Goal: Task Accomplishment & Management: Manage account settings

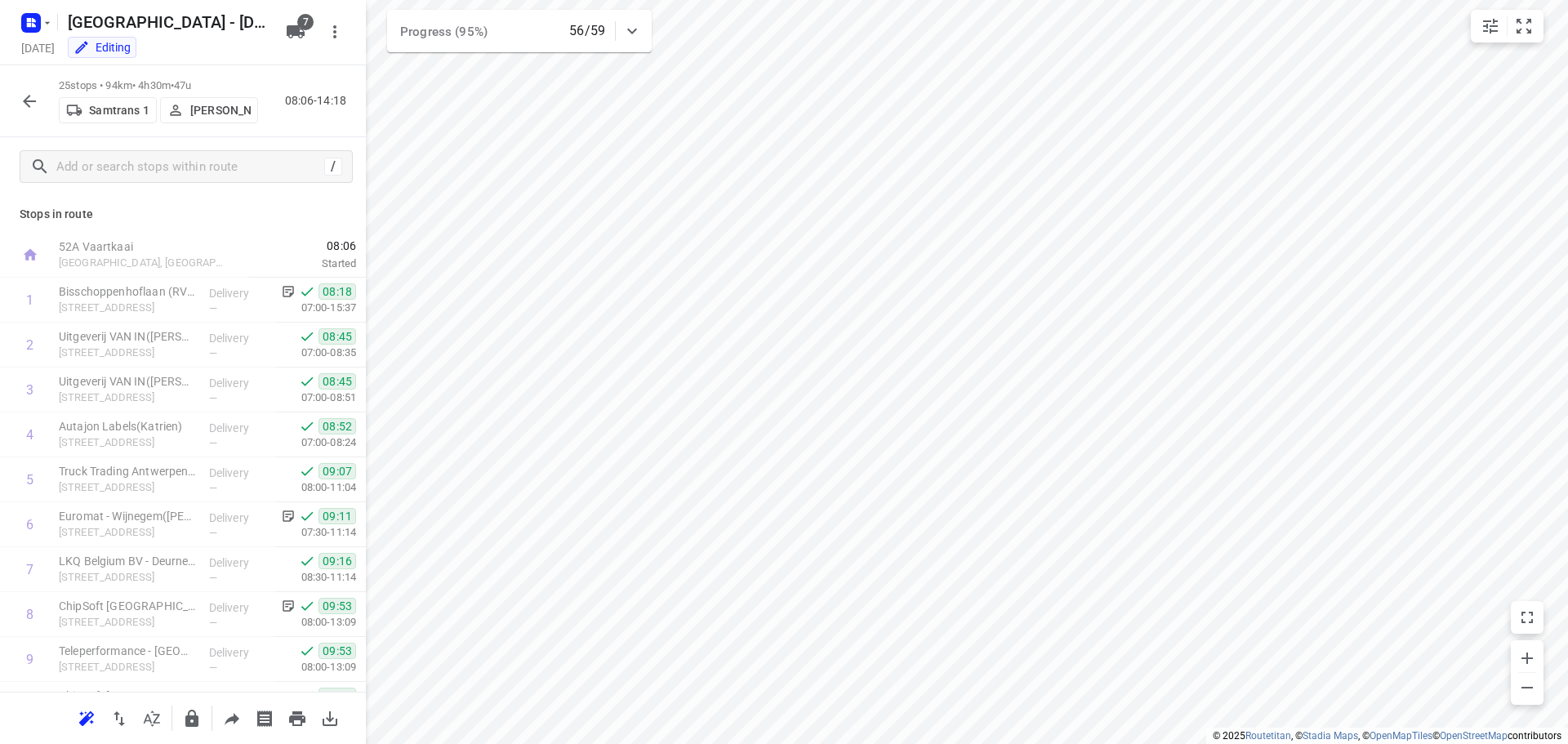
scroll to position [754, 0]
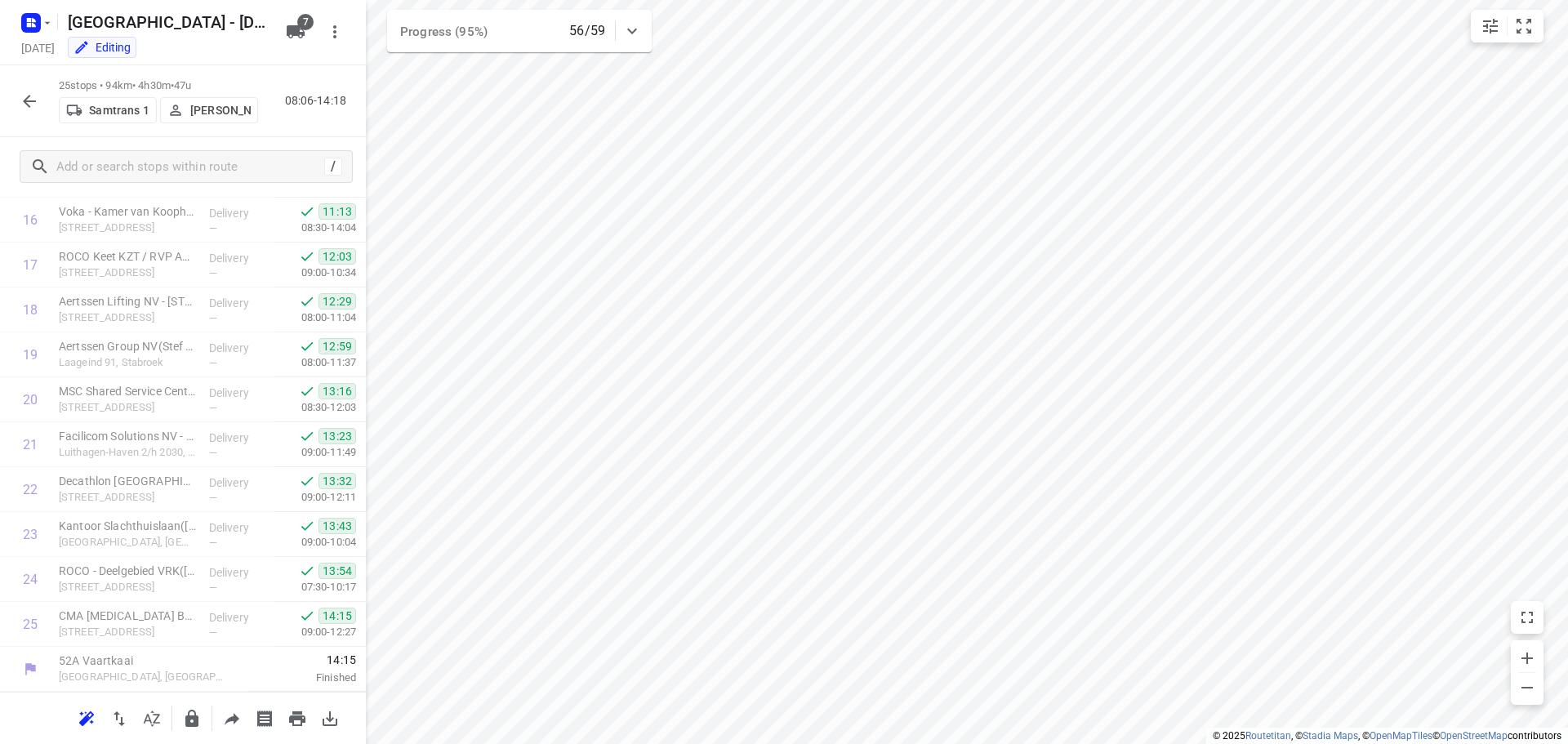
click at [24, 108] on icon "button" at bounding box center [29, 101] width 19 height 19
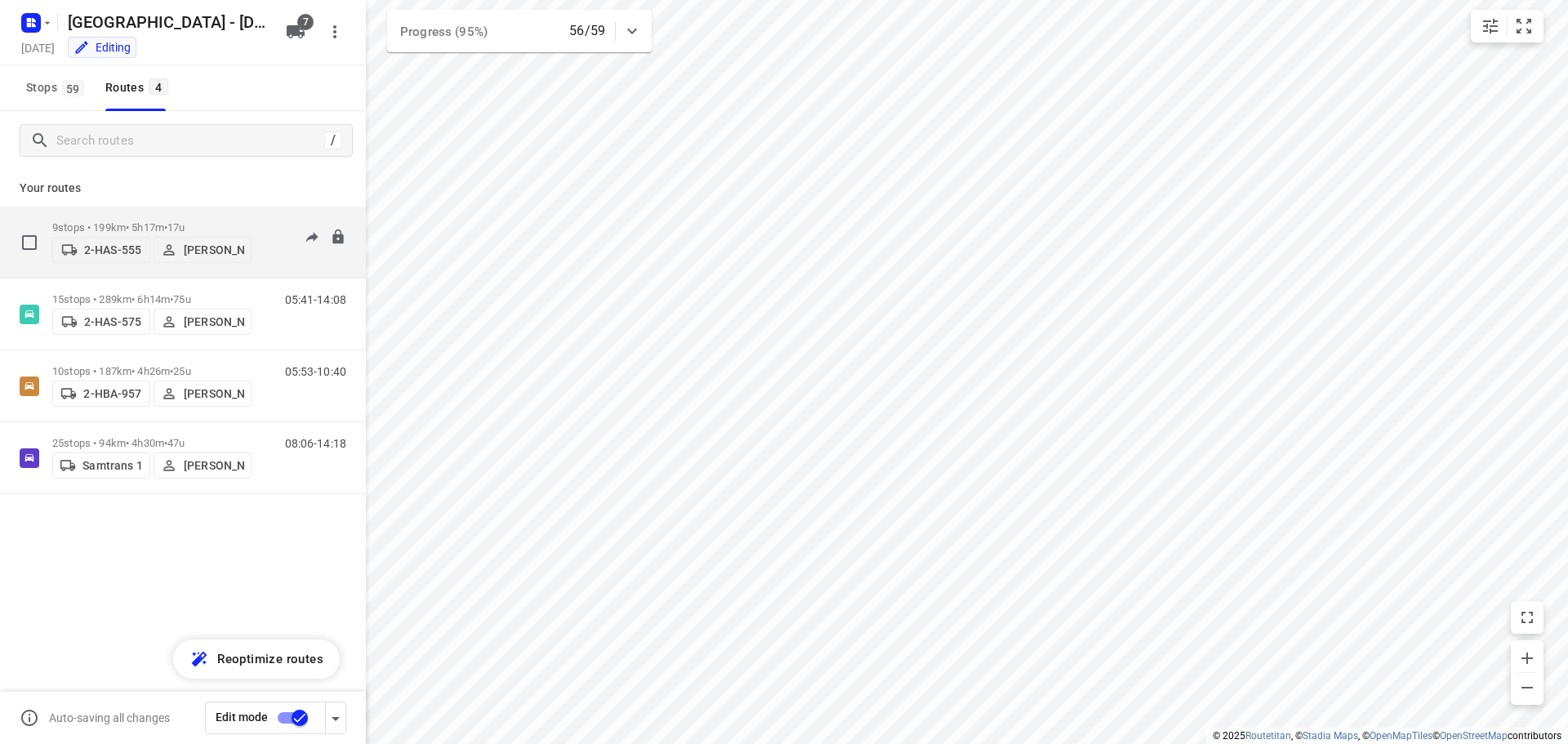
click at [119, 221] on p "9 stops • 199km • 5h17m • 17u" at bounding box center [152, 227] width 199 height 12
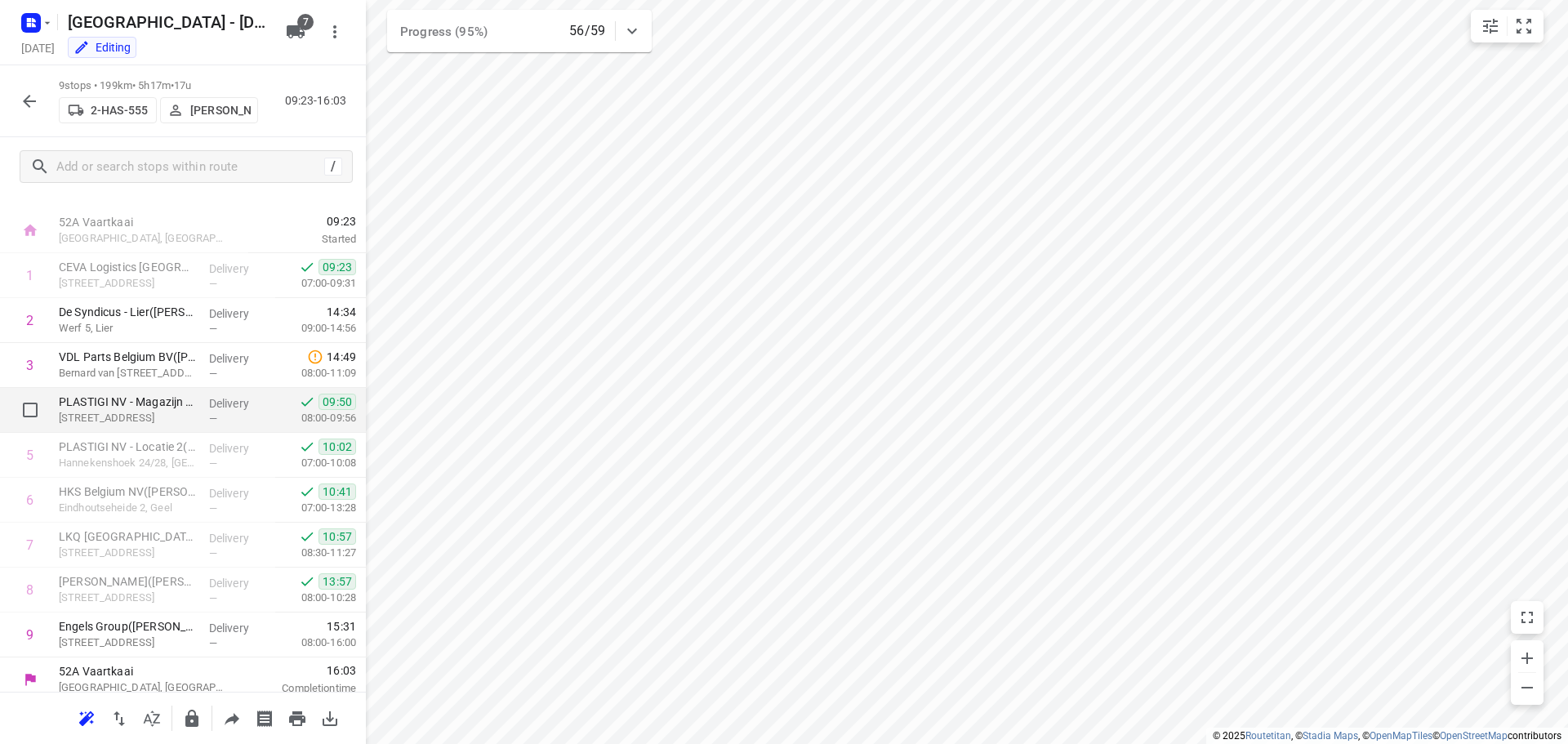
scroll to position [35, 0]
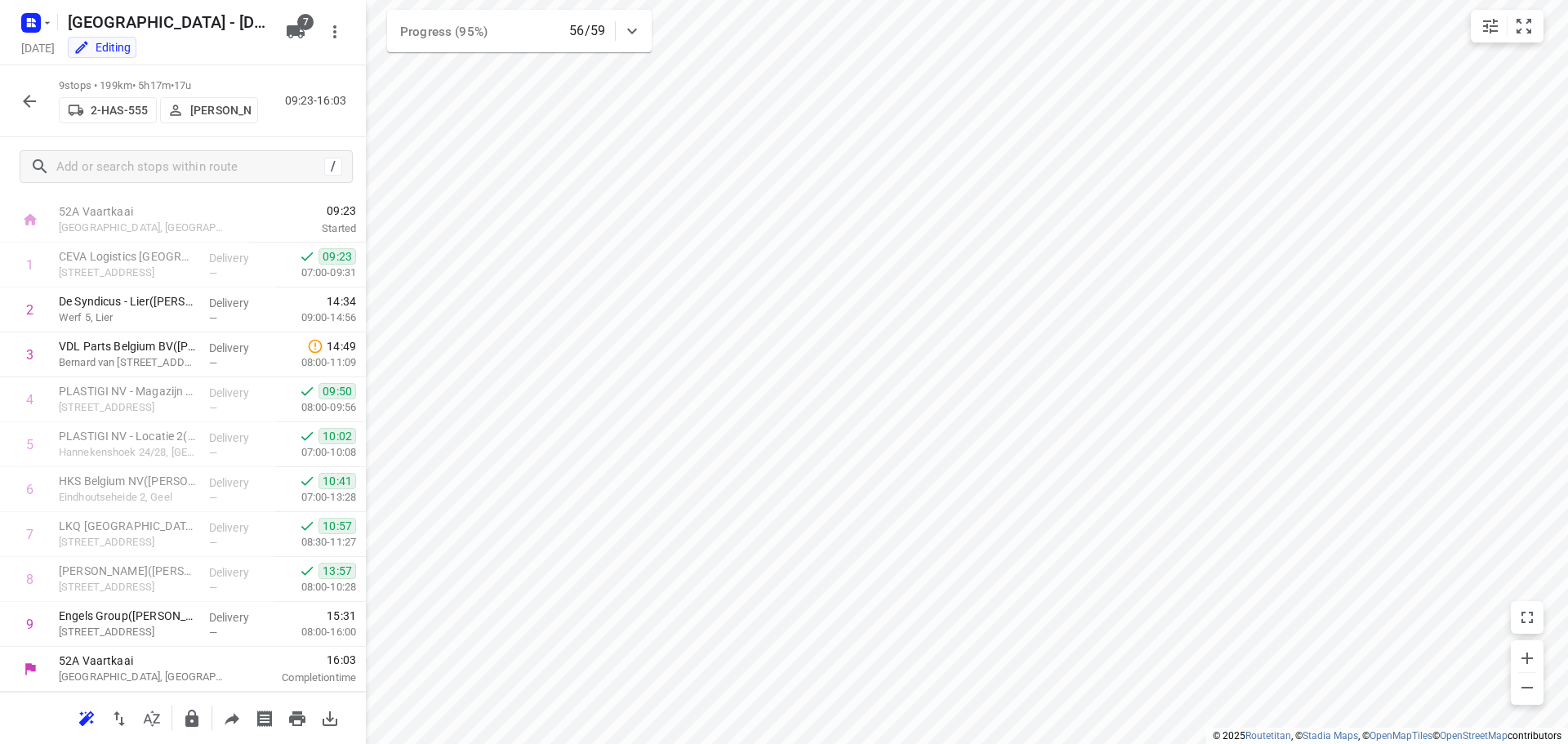
click at [26, 101] on icon "button" at bounding box center [29, 101] width 13 height 13
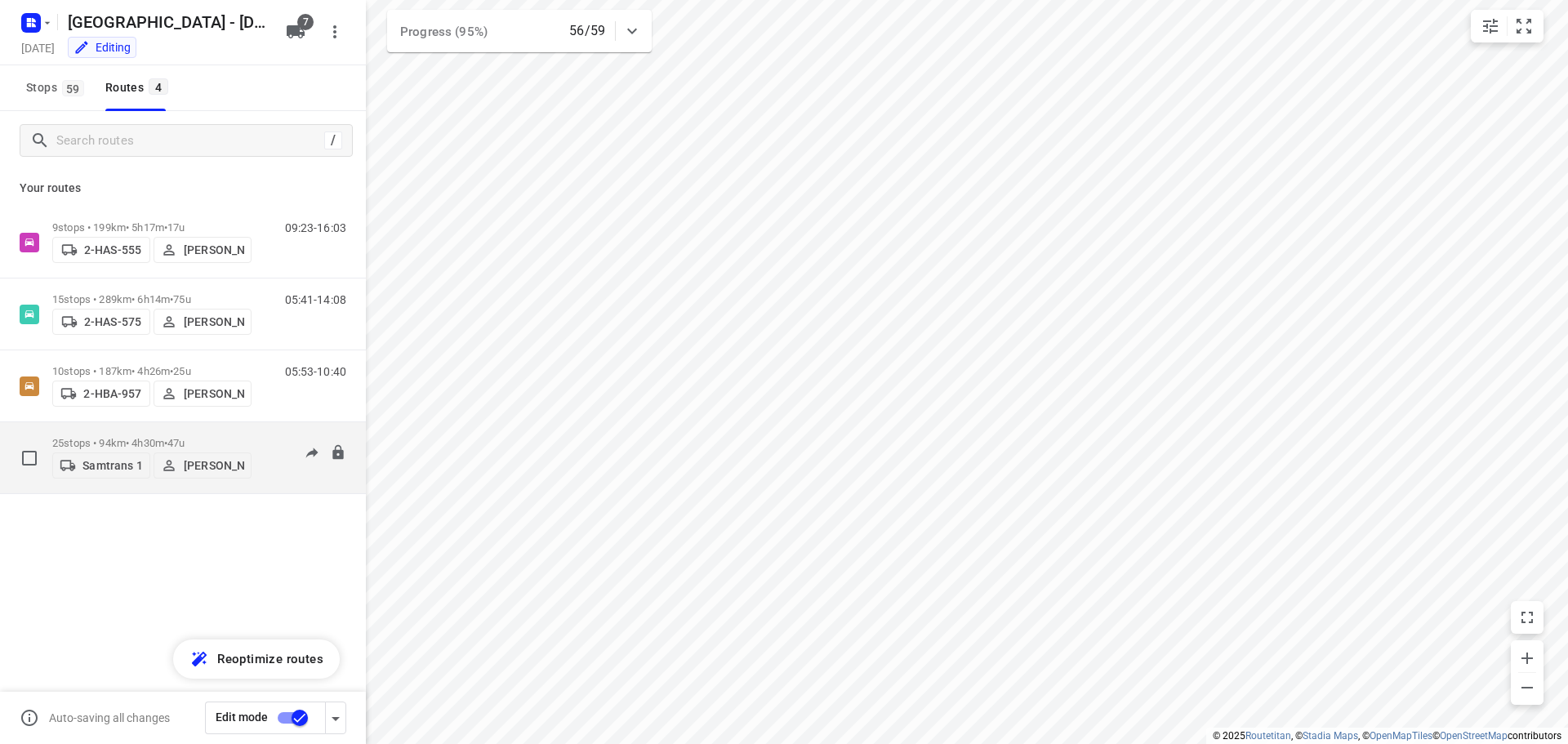
click at [123, 437] on p "25 stops • 94km • 4h30m • 47u" at bounding box center [152, 443] width 199 height 12
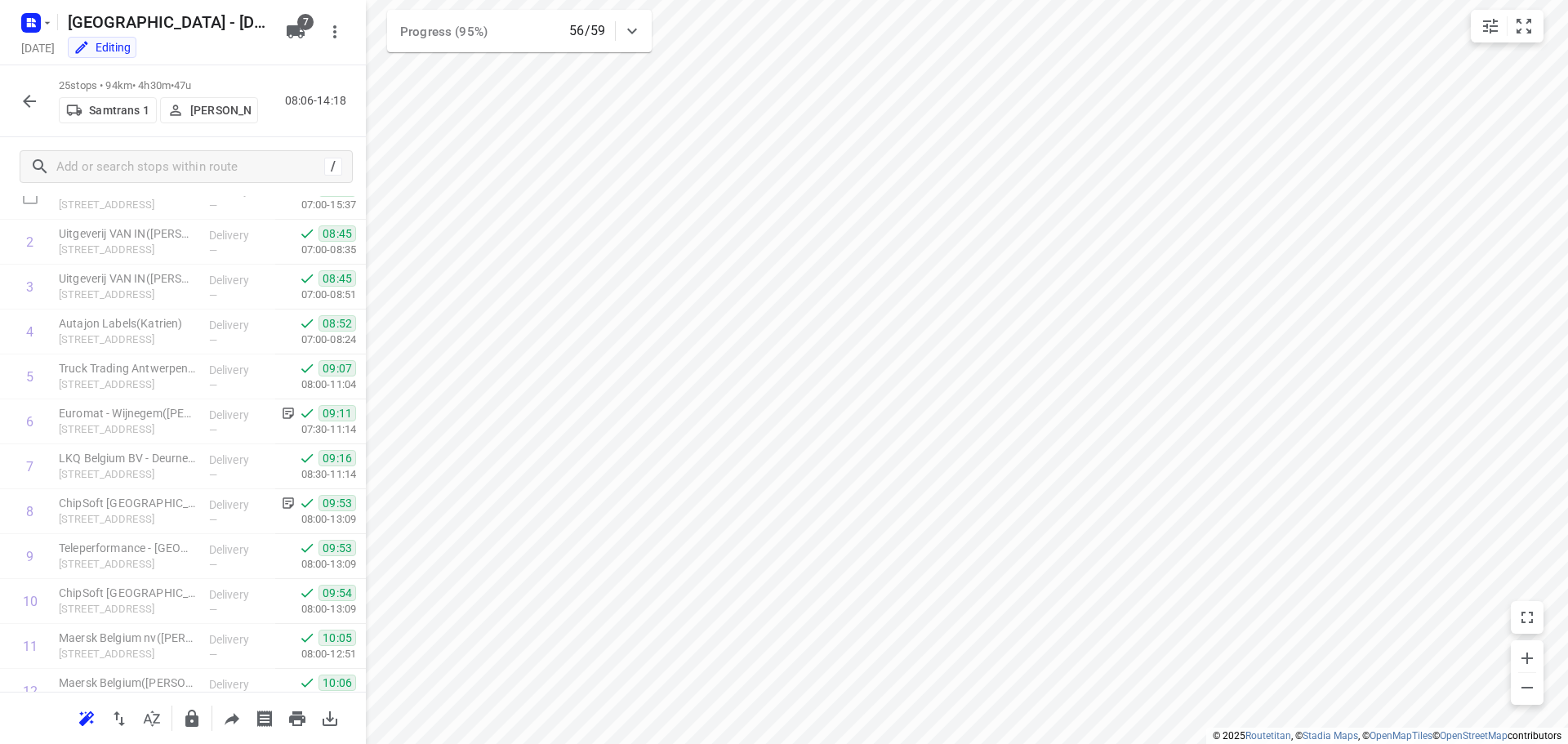
scroll to position [0, 0]
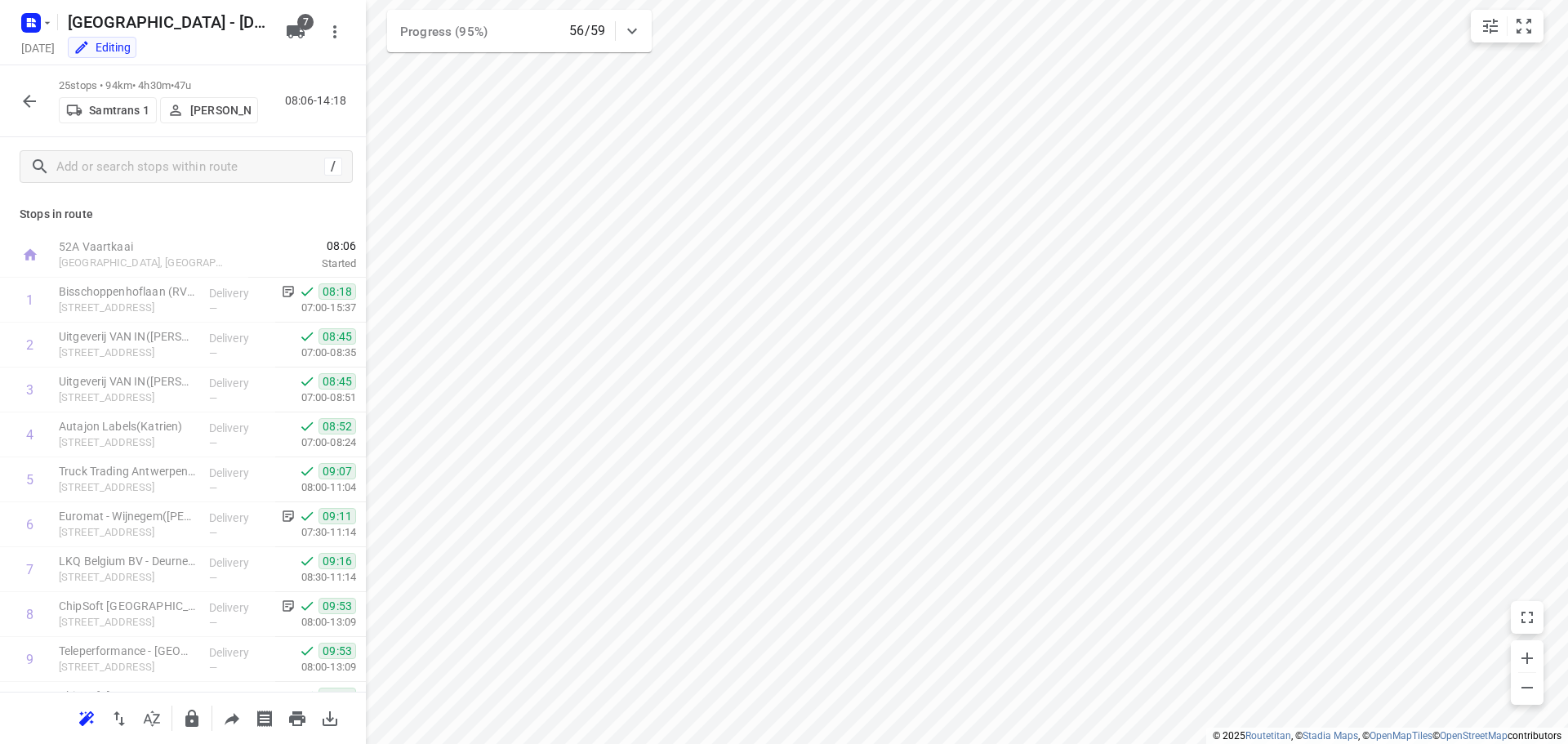
click at [30, 100] on icon "button" at bounding box center [29, 101] width 19 height 19
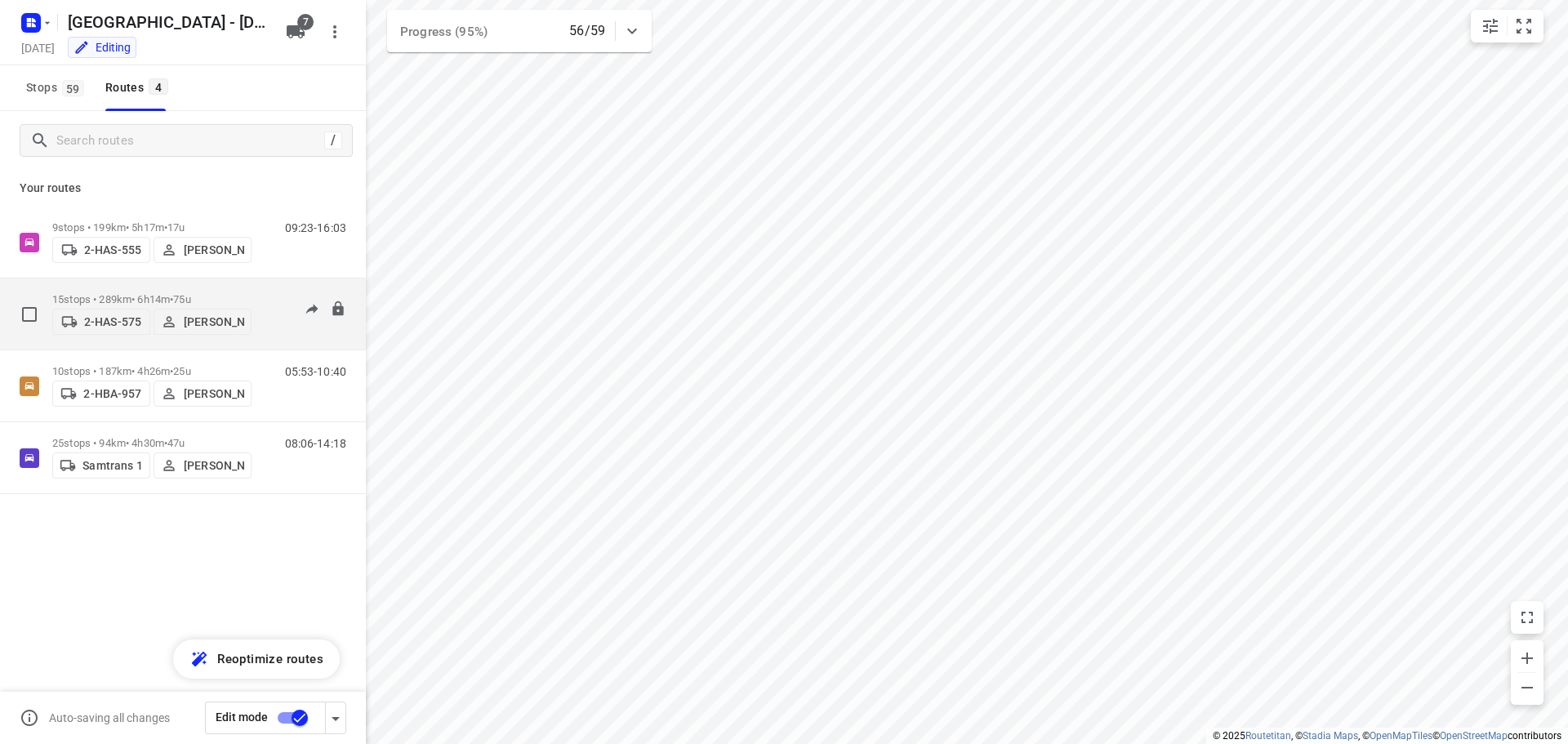
click at [115, 288] on div "15 stops • 289km • 6h14m • 75u 2-HAS-575 Bart Denbeir" at bounding box center [152, 314] width 199 height 58
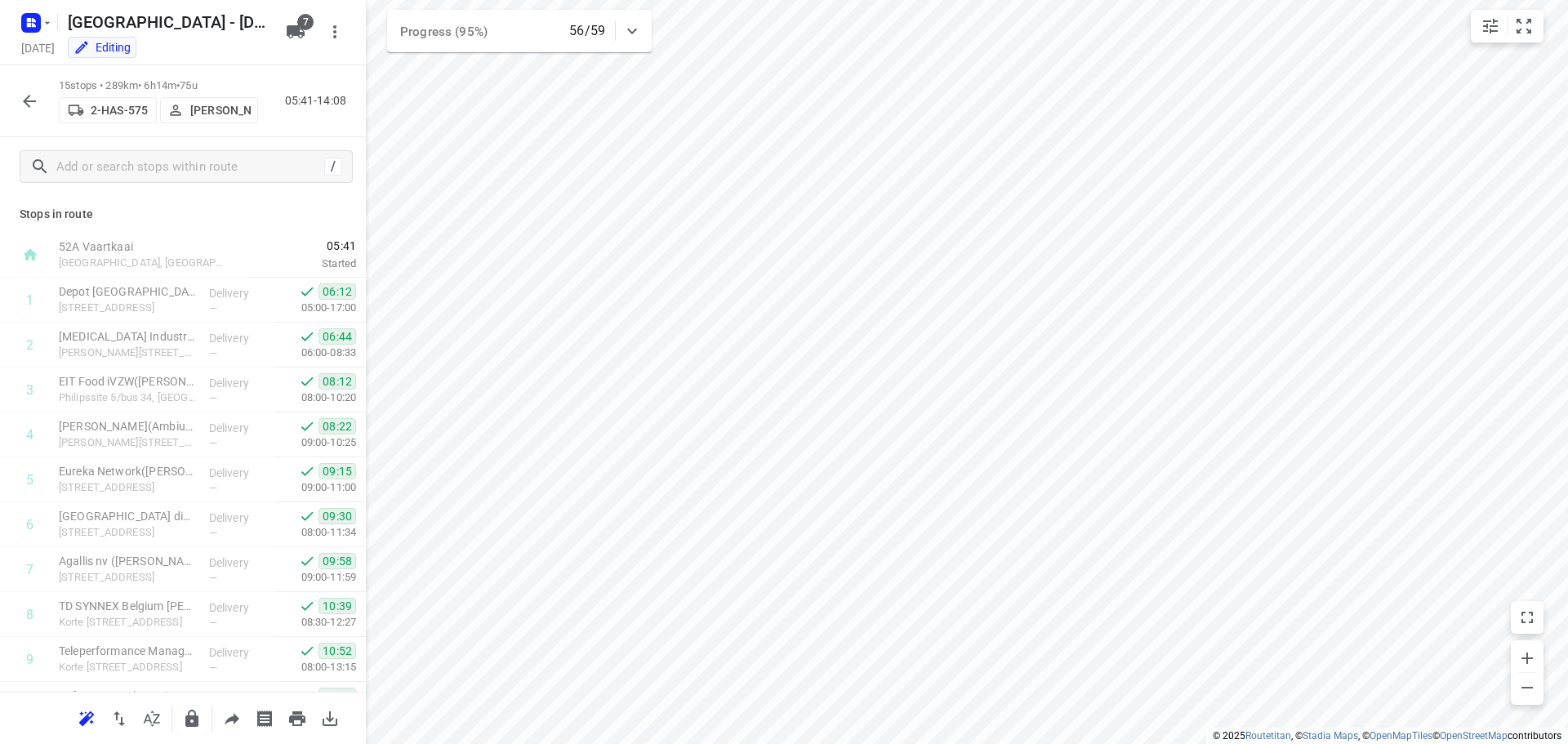
click at [27, 100] on icon "button" at bounding box center [29, 101] width 13 height 13
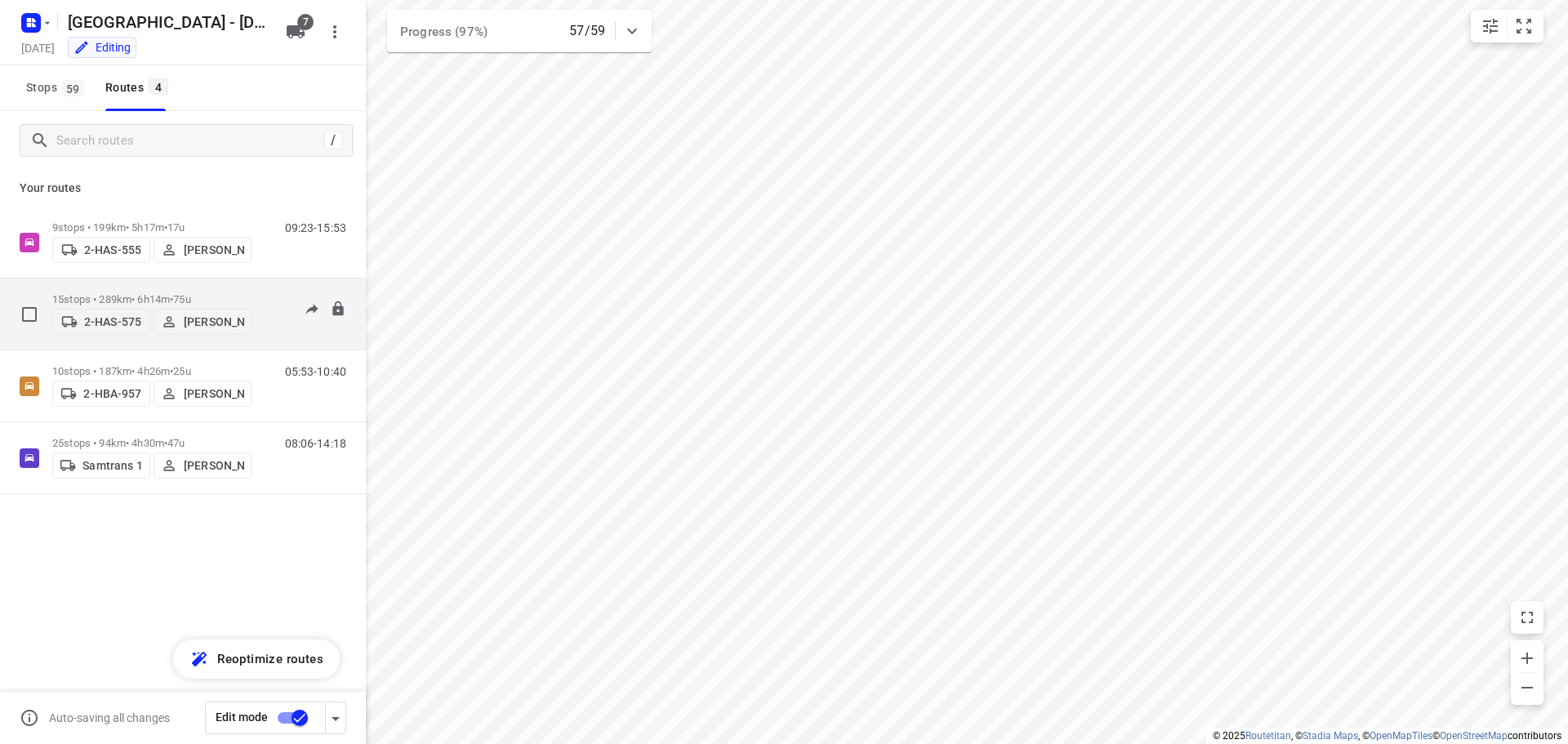
click at [113, 293] on p "15 stops • 289km • 6h14m • 75u" at bounding box center [152, 299] width 199 height 12
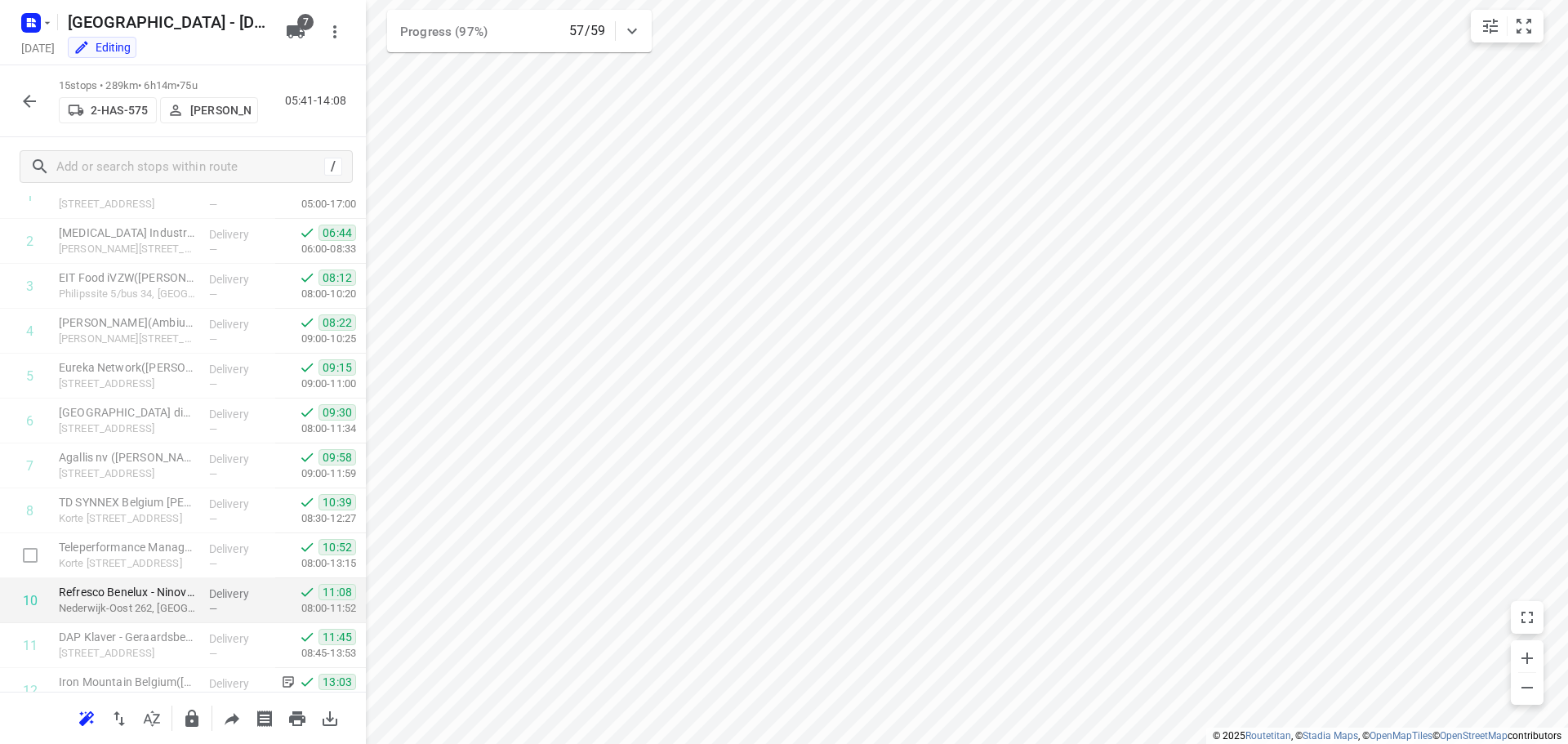
scroll to position [304, 0]
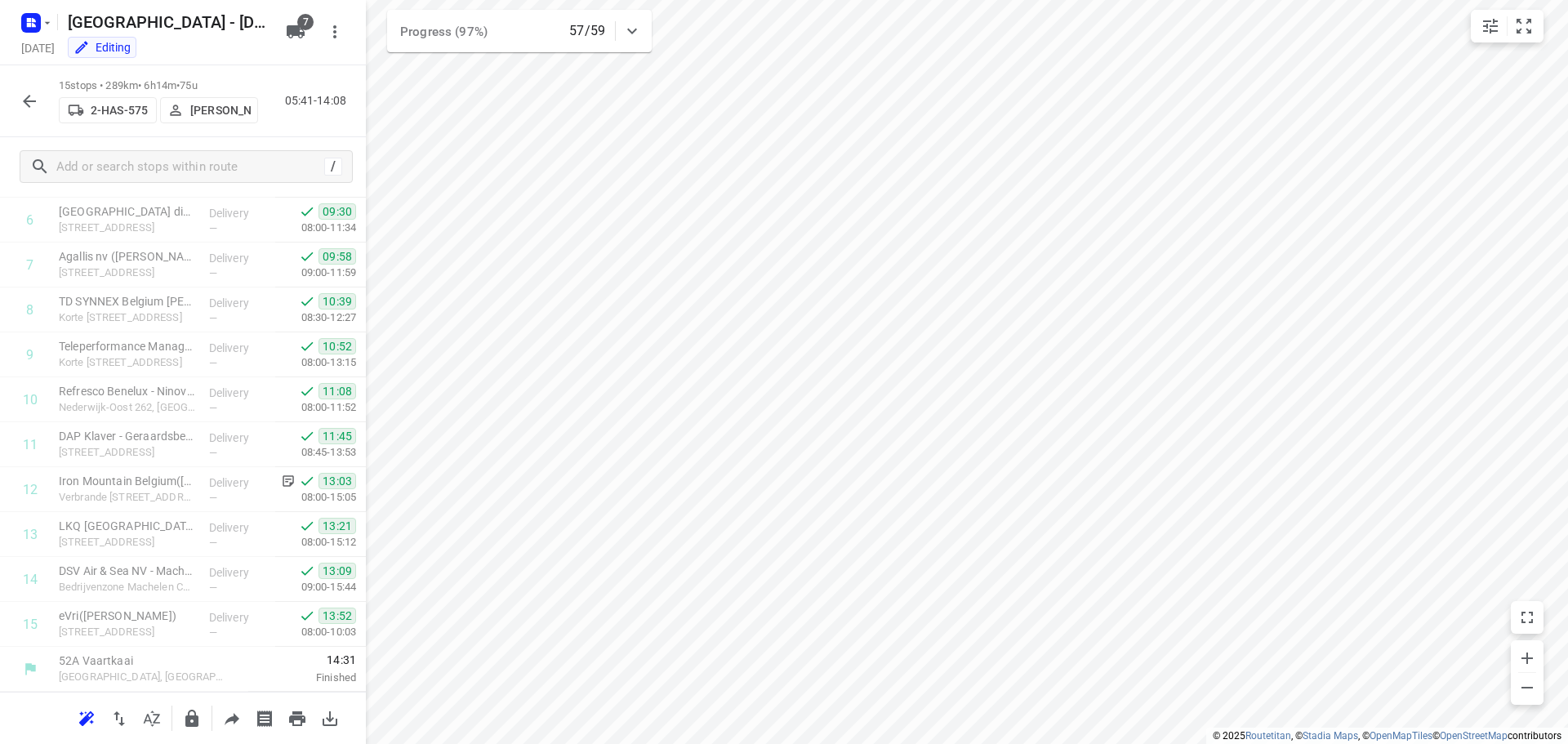
click at [29, 102] on icon "button" at bounding box center [29, 101] width 19 height 19
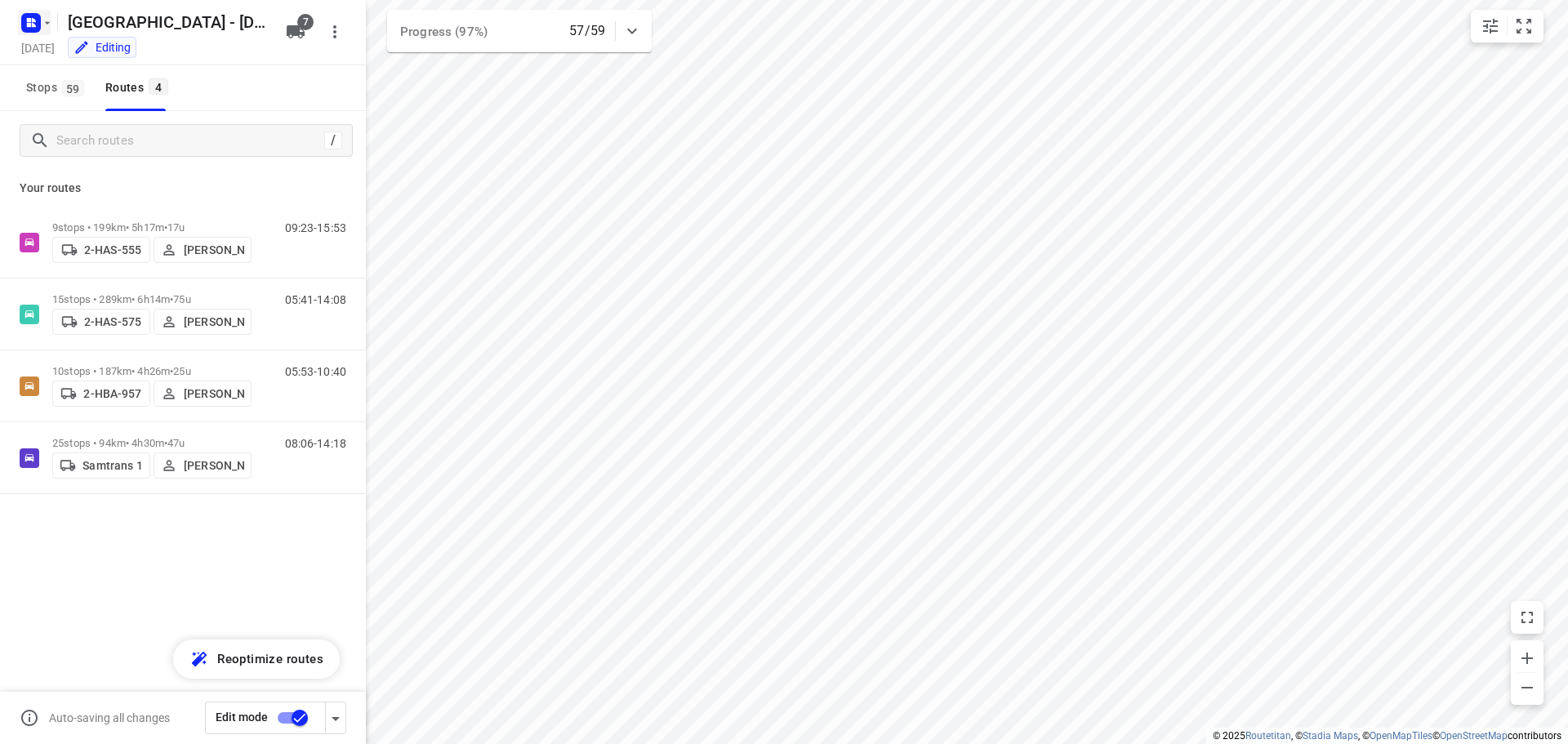
click at [45, 27] on icon "button" at bounding box center [47, 23] width 13 height 13
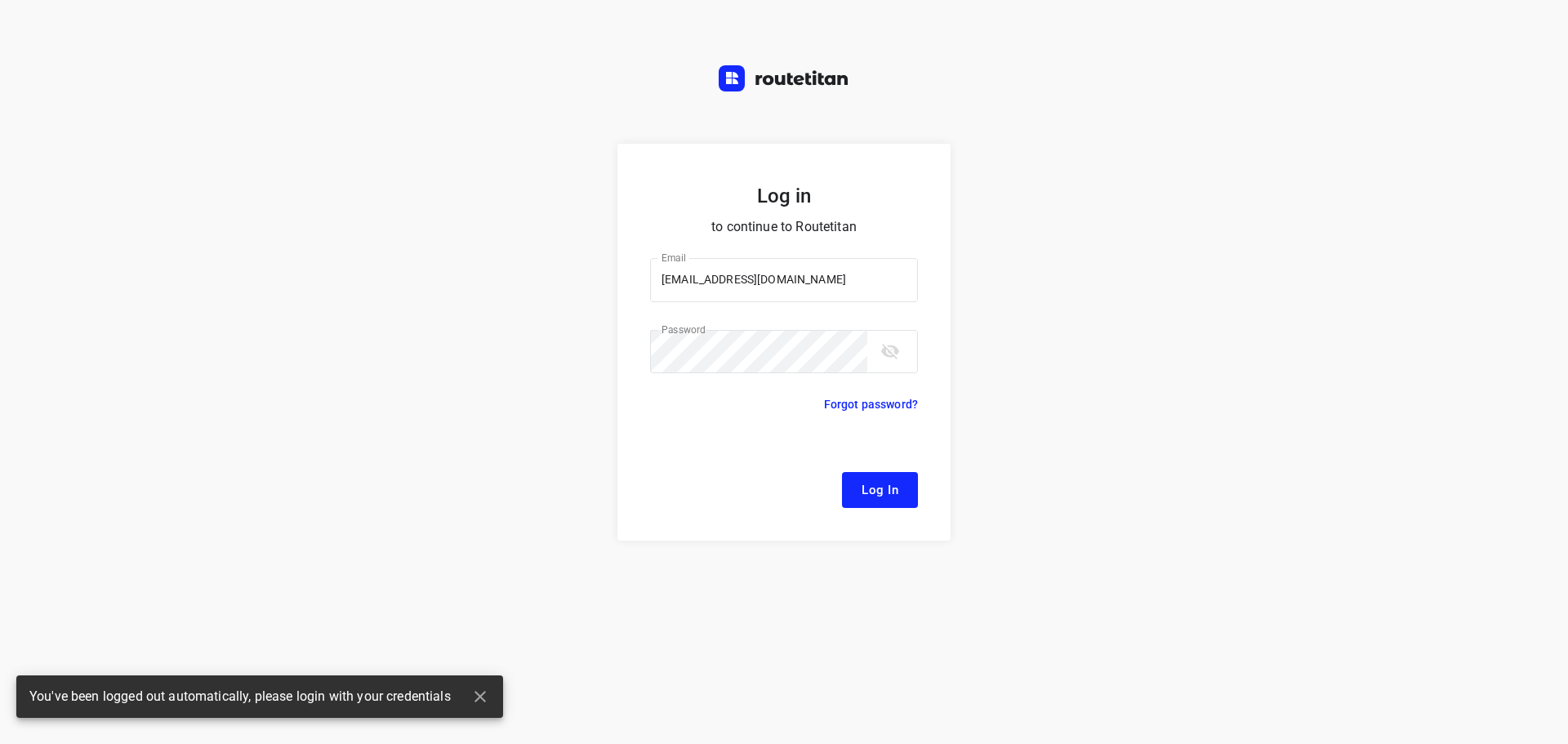
click at [79, 54] on div "Log in to continue to Routetitan Email remco@fruitopjewerk.nl Email ​ Password …" at bounding box center [784, 372] width 1568 height 744
click at [893, 479] on span "Log In" at bounding box center [881, 490] width 37 height 21
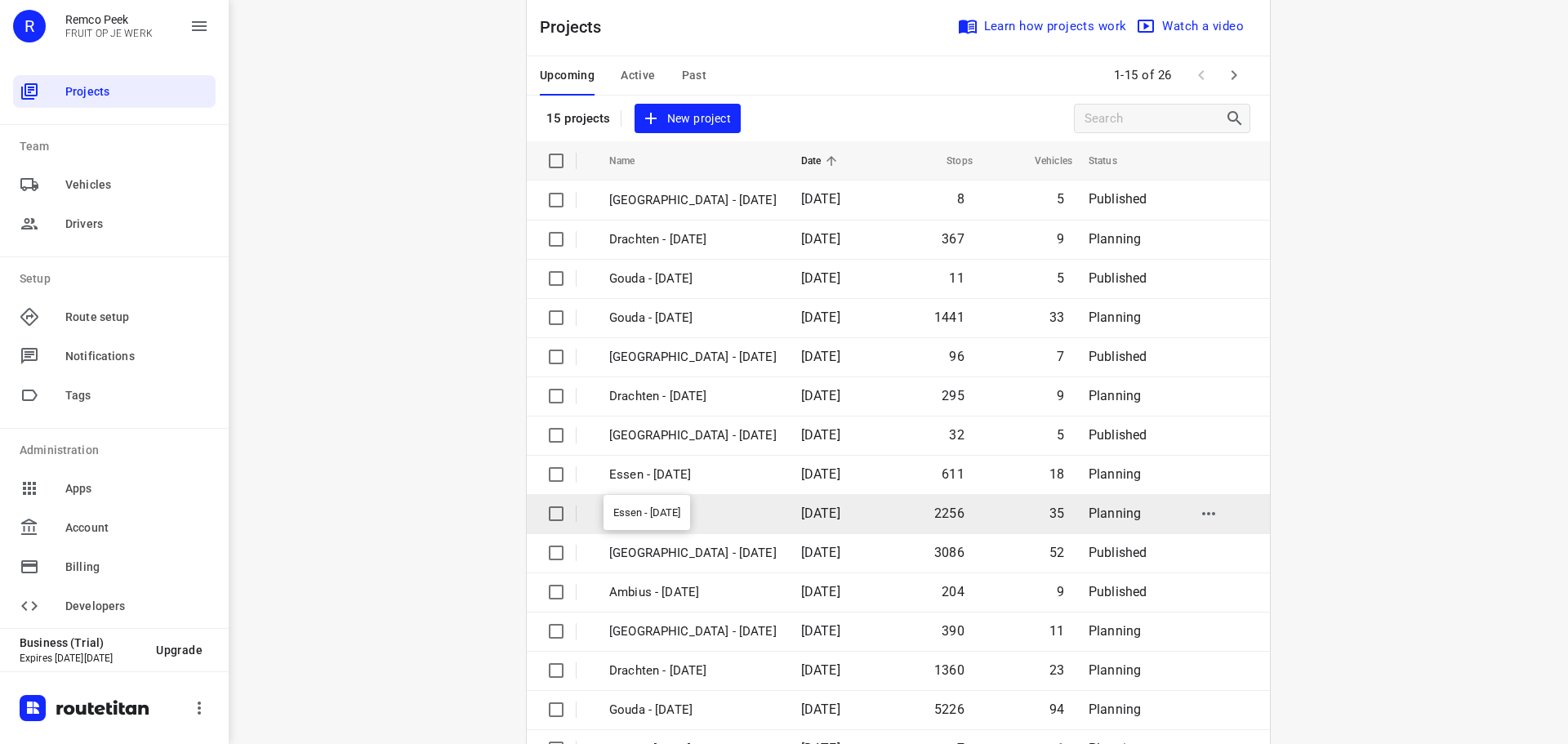
scroll to position [82, 0]
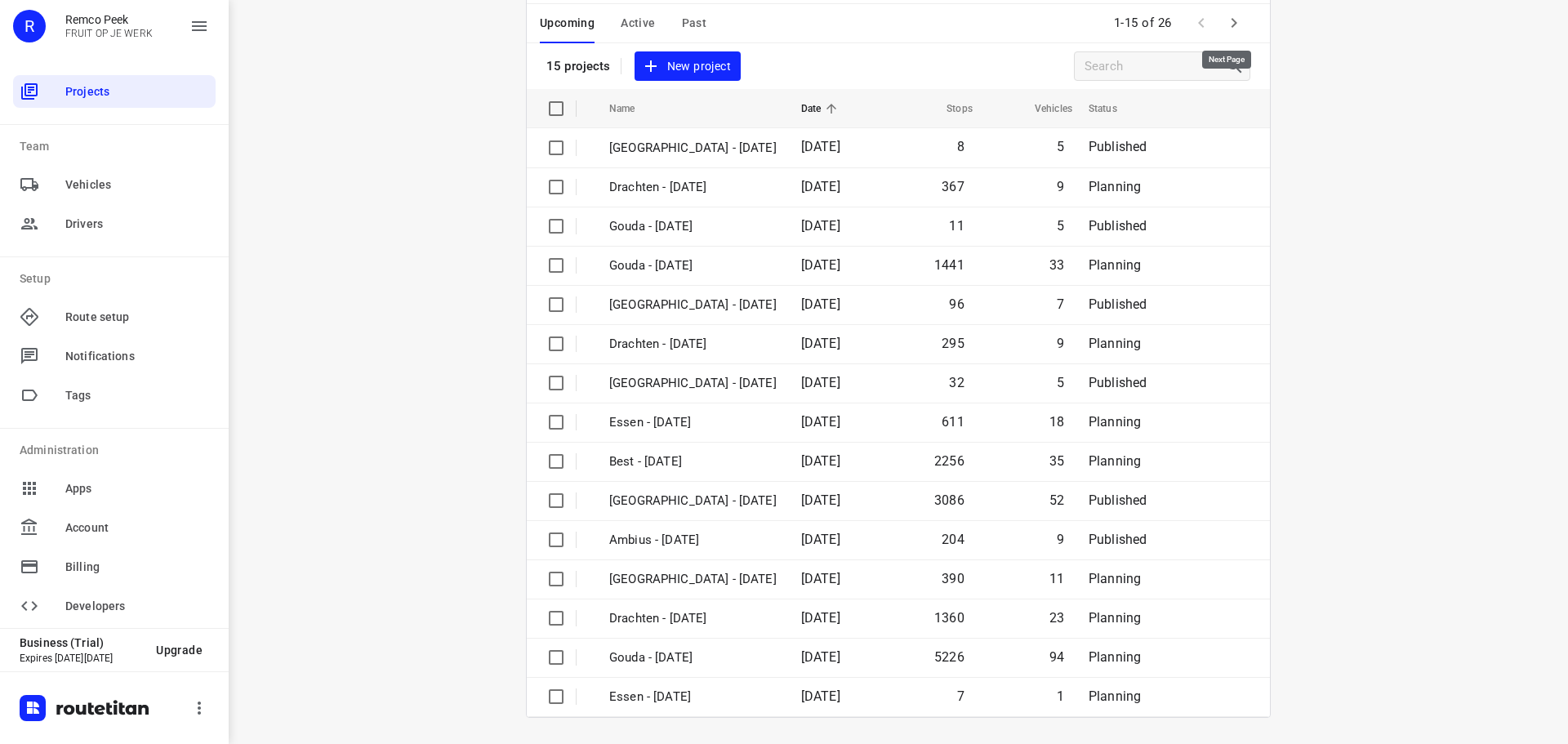
click at [1225, 22] on icon "button" at bounding box center [1234, 23] width 19 height 19
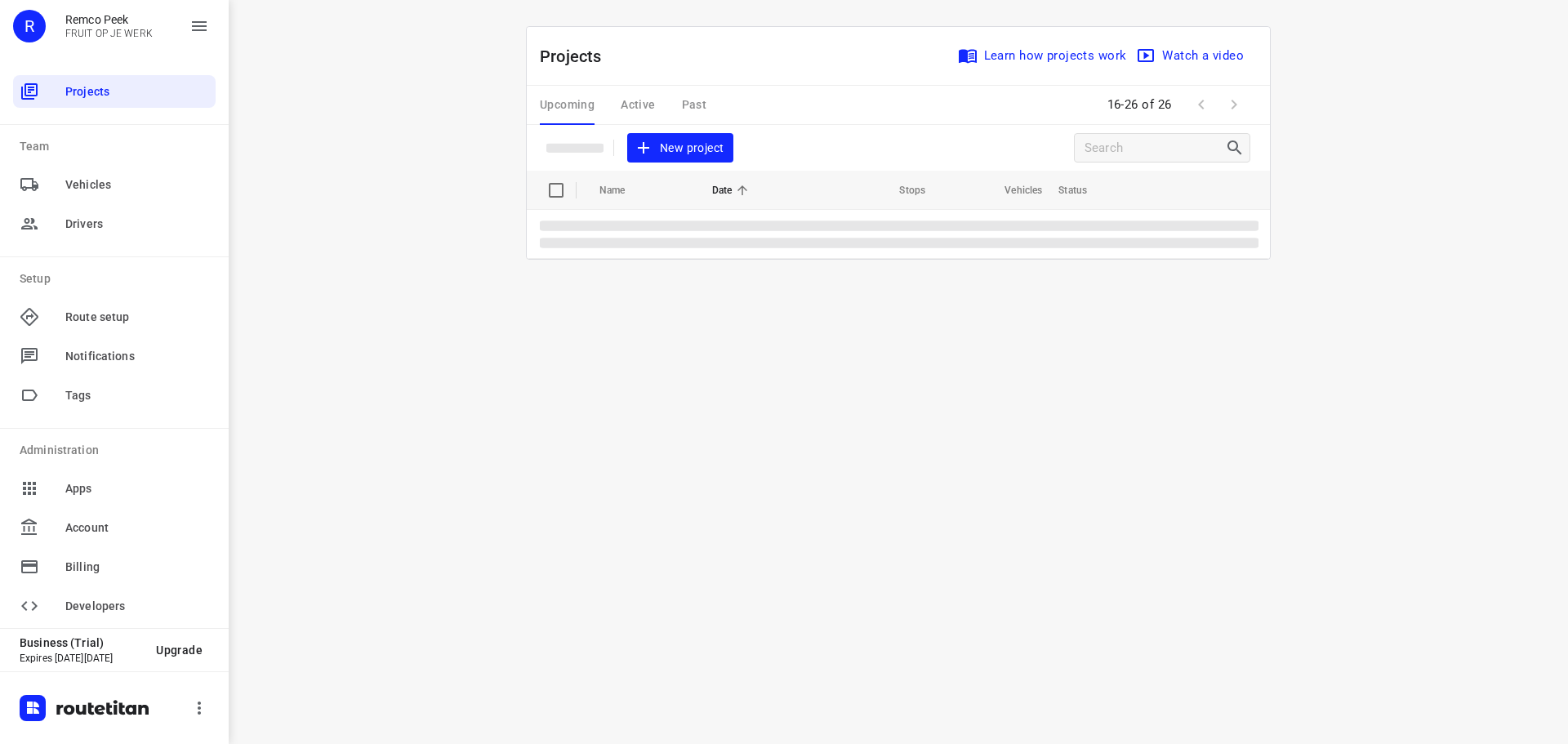
scroll to position [0, 0]
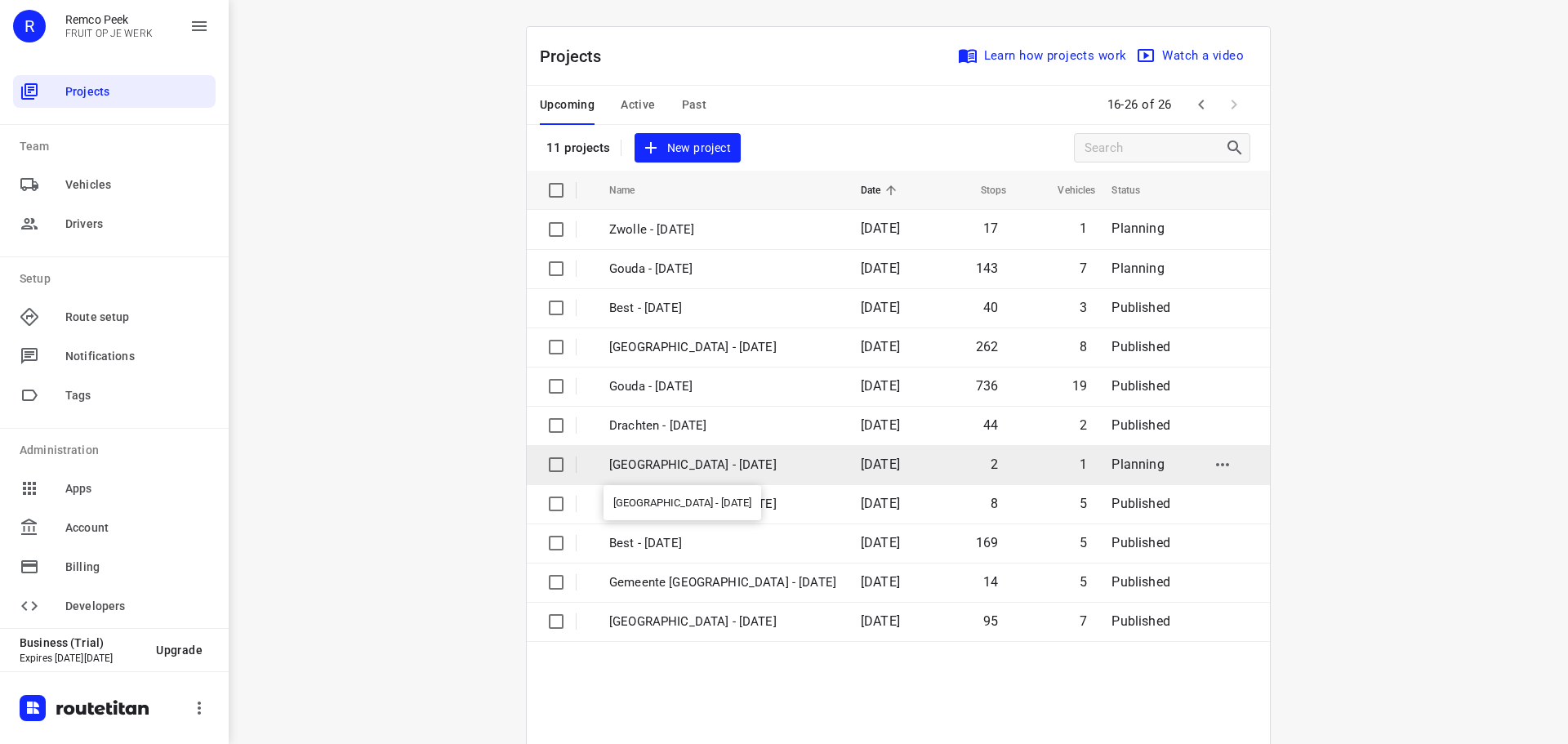
click at [654, 461] on p "Antwerpen - Thursday" at bounding box center [723, 464] width 227 height 18
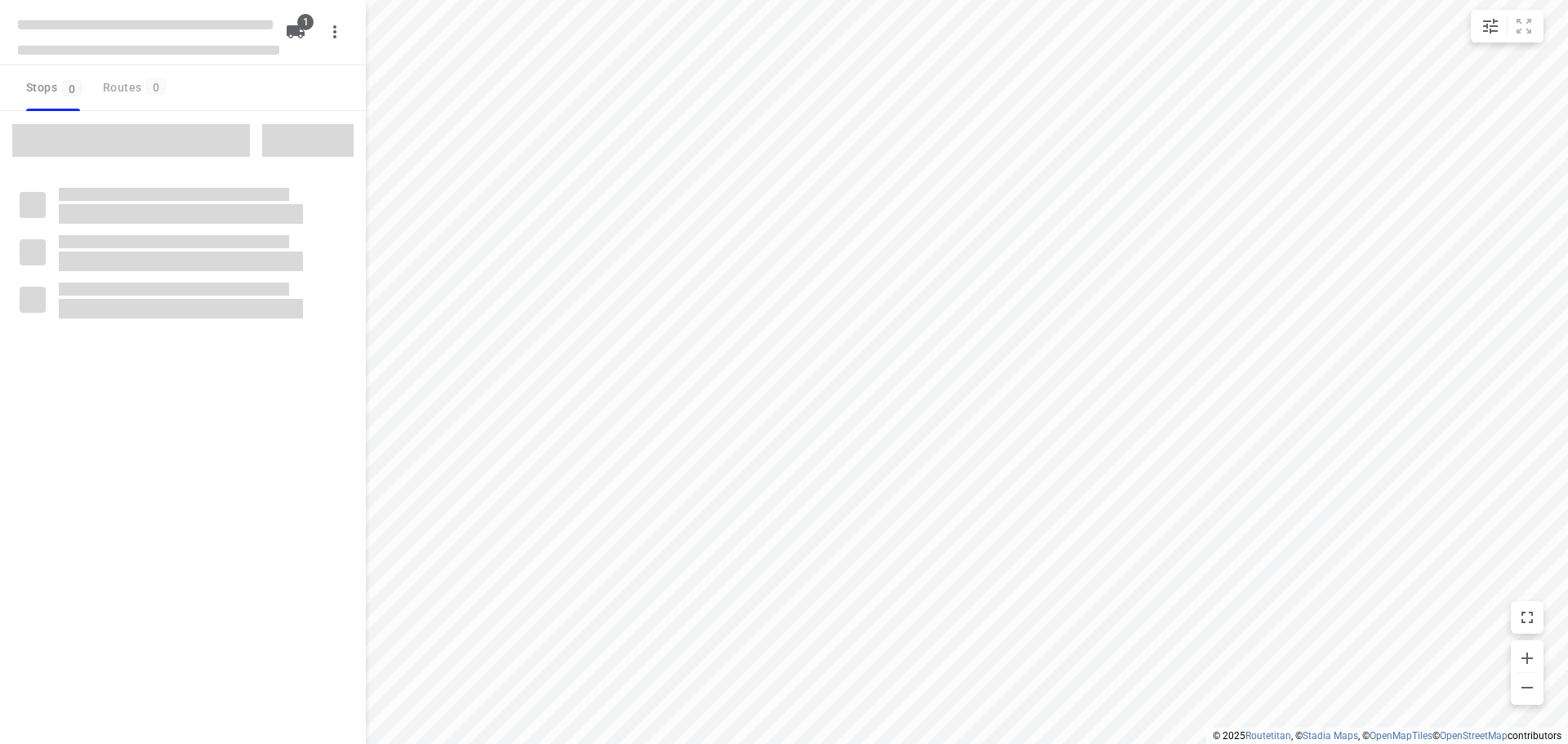
checkbox input "true"
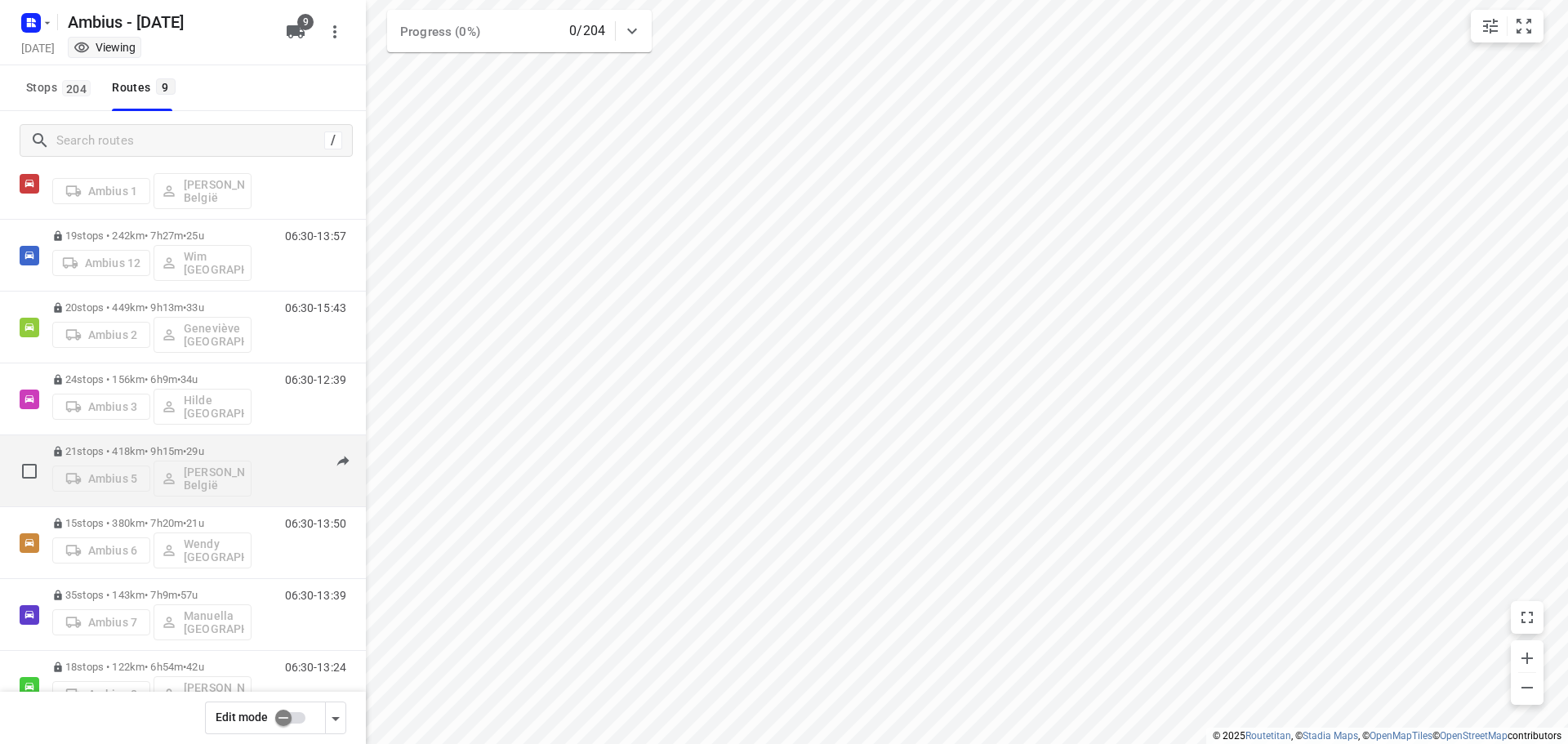
scroll to position [82, 0]
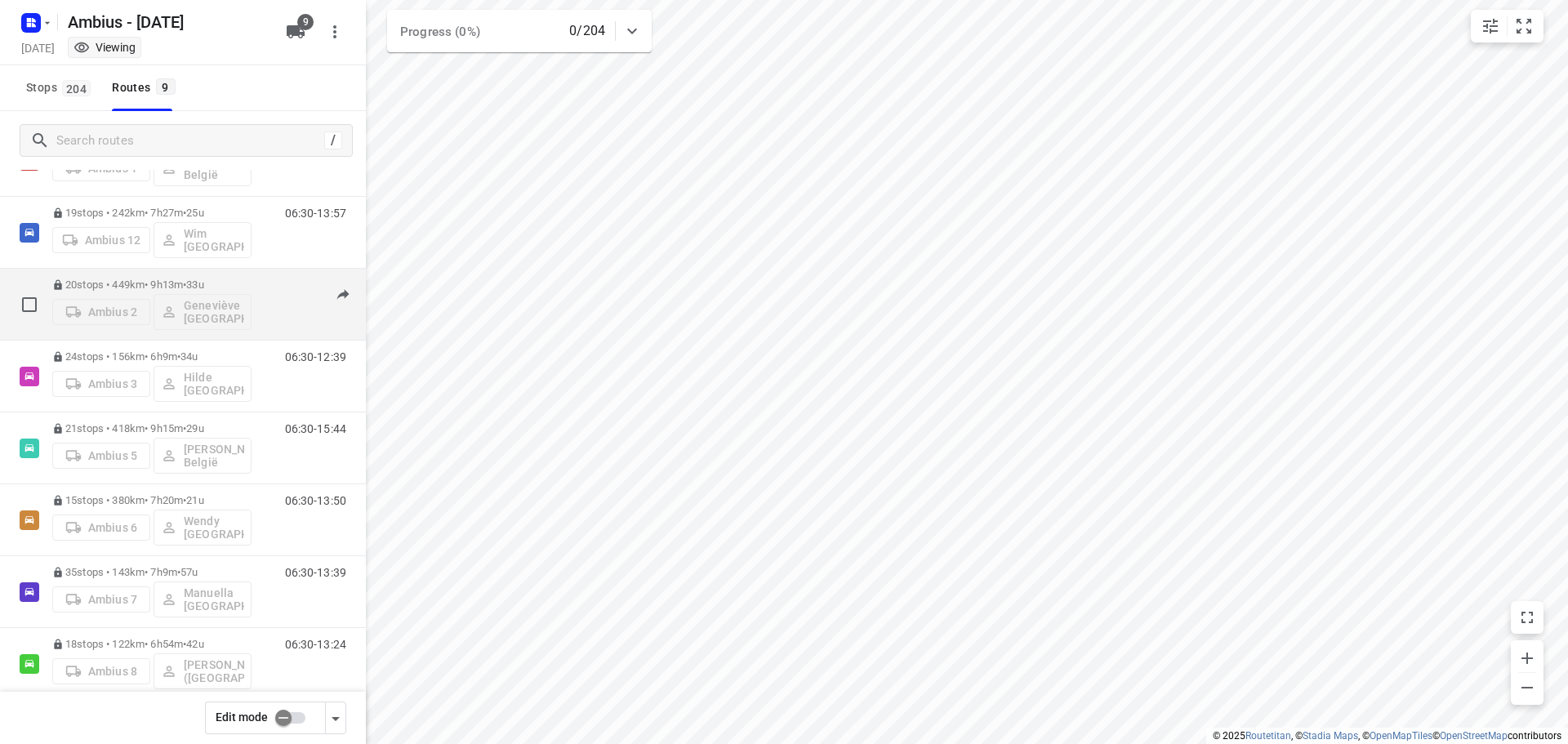
click at [128, 281] on p "20 stops • 449km • 9h13m • 33u" at bounding box center [152, 284] width 199 height 12
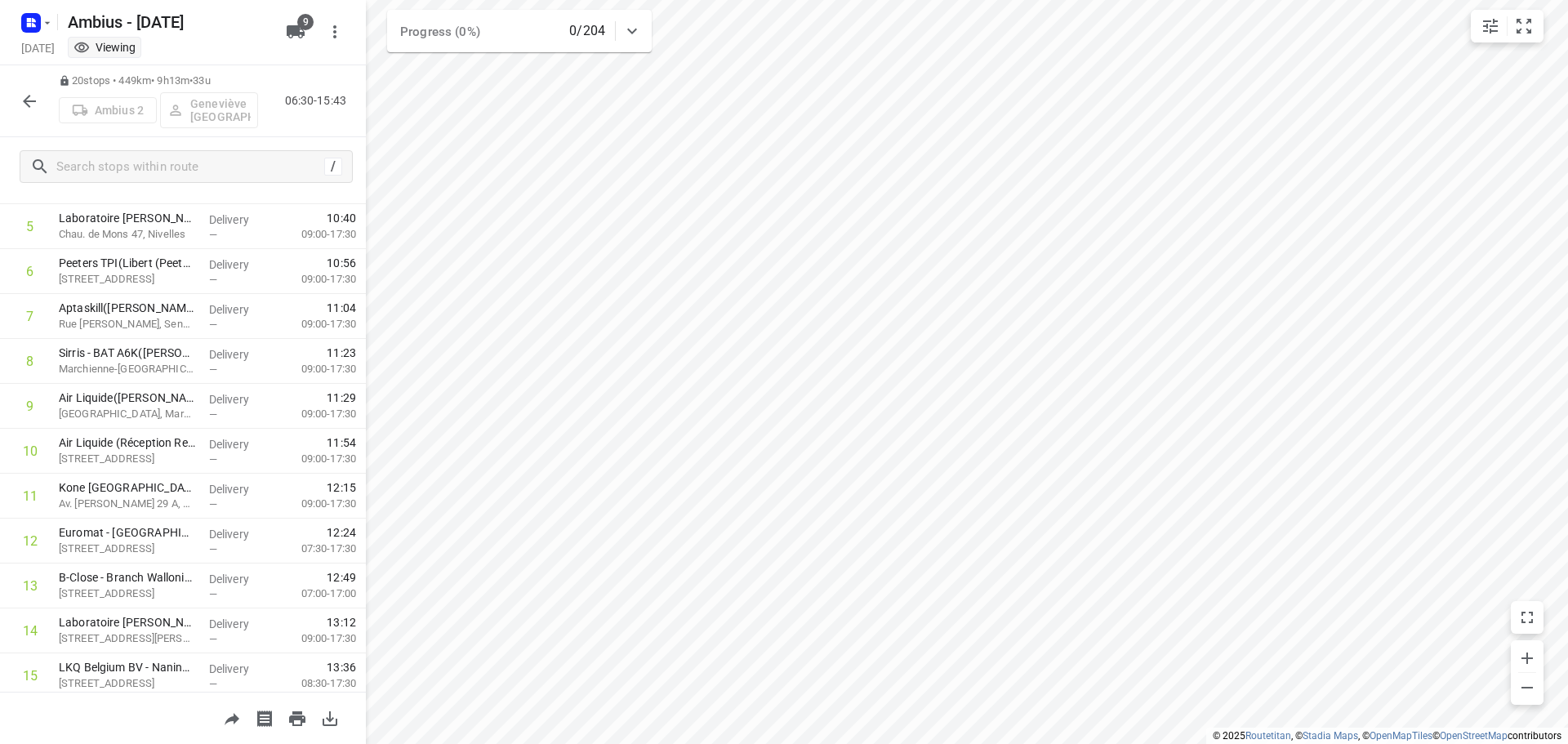
scroll to position [529, 0]
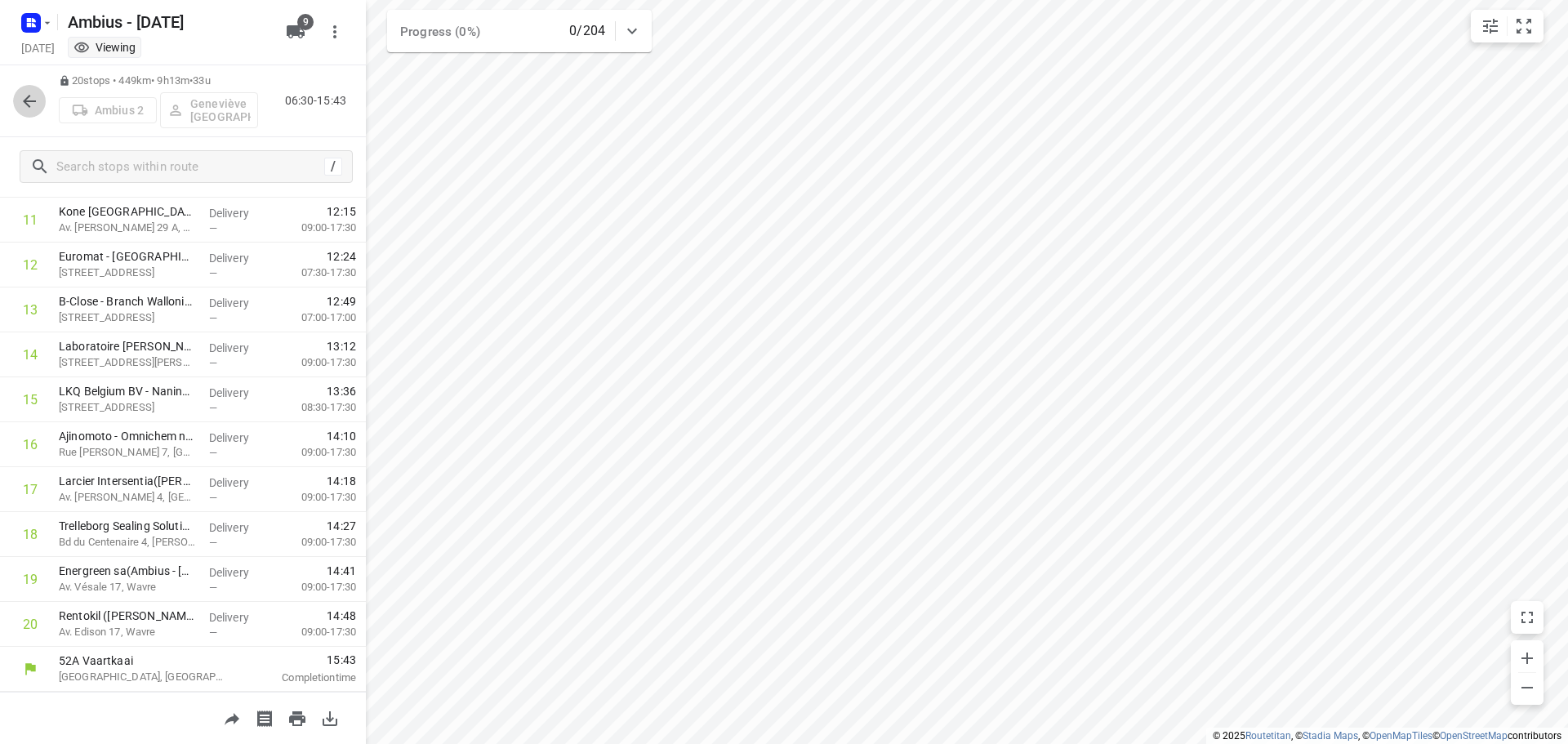
click at [26, 94] on icon "button" at bounding box center [29, 101] width 19 height 19
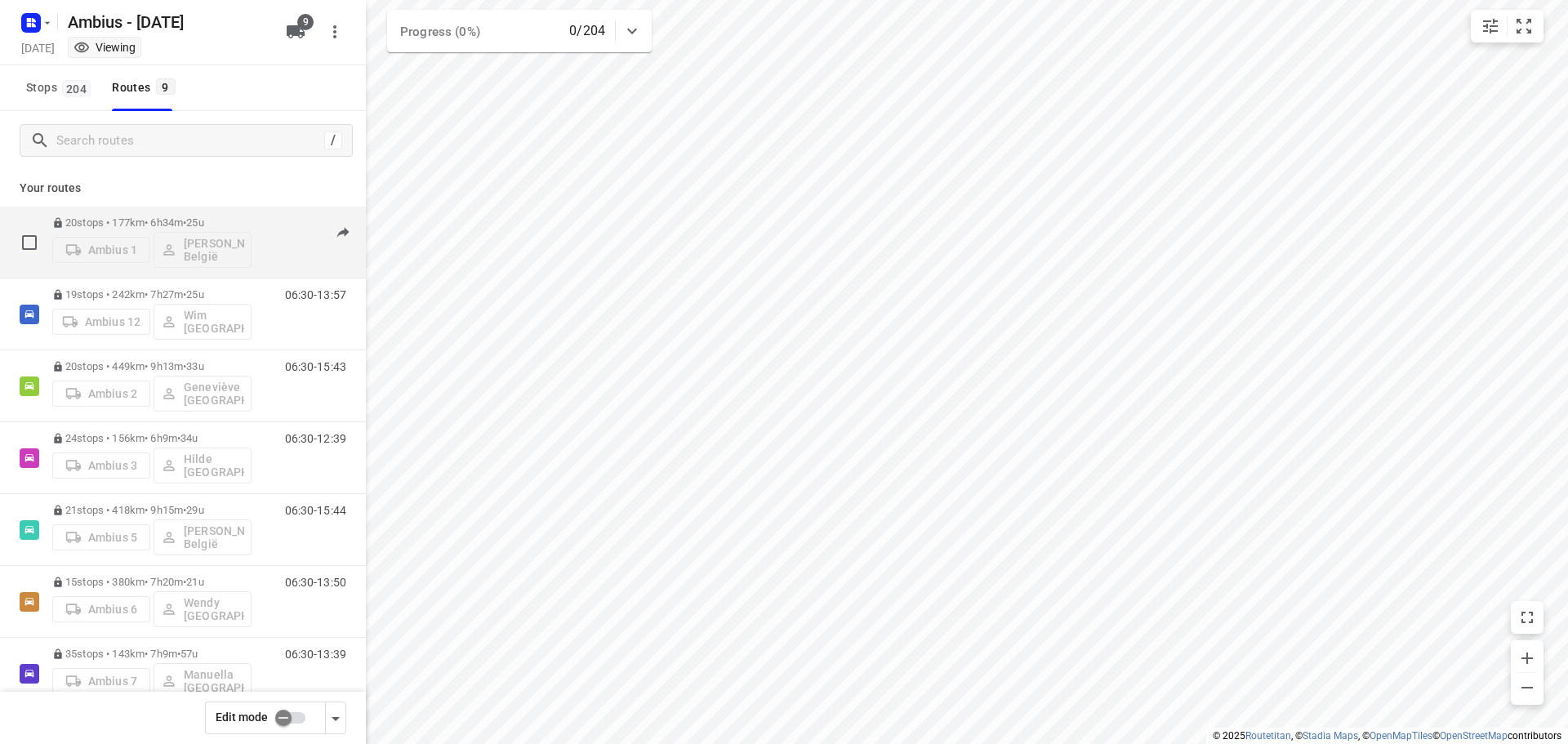
click at [129, 218] on p "20 stops • 177km • 6h34m • 25u" at bounding box center [152, 223] width 199 height 12
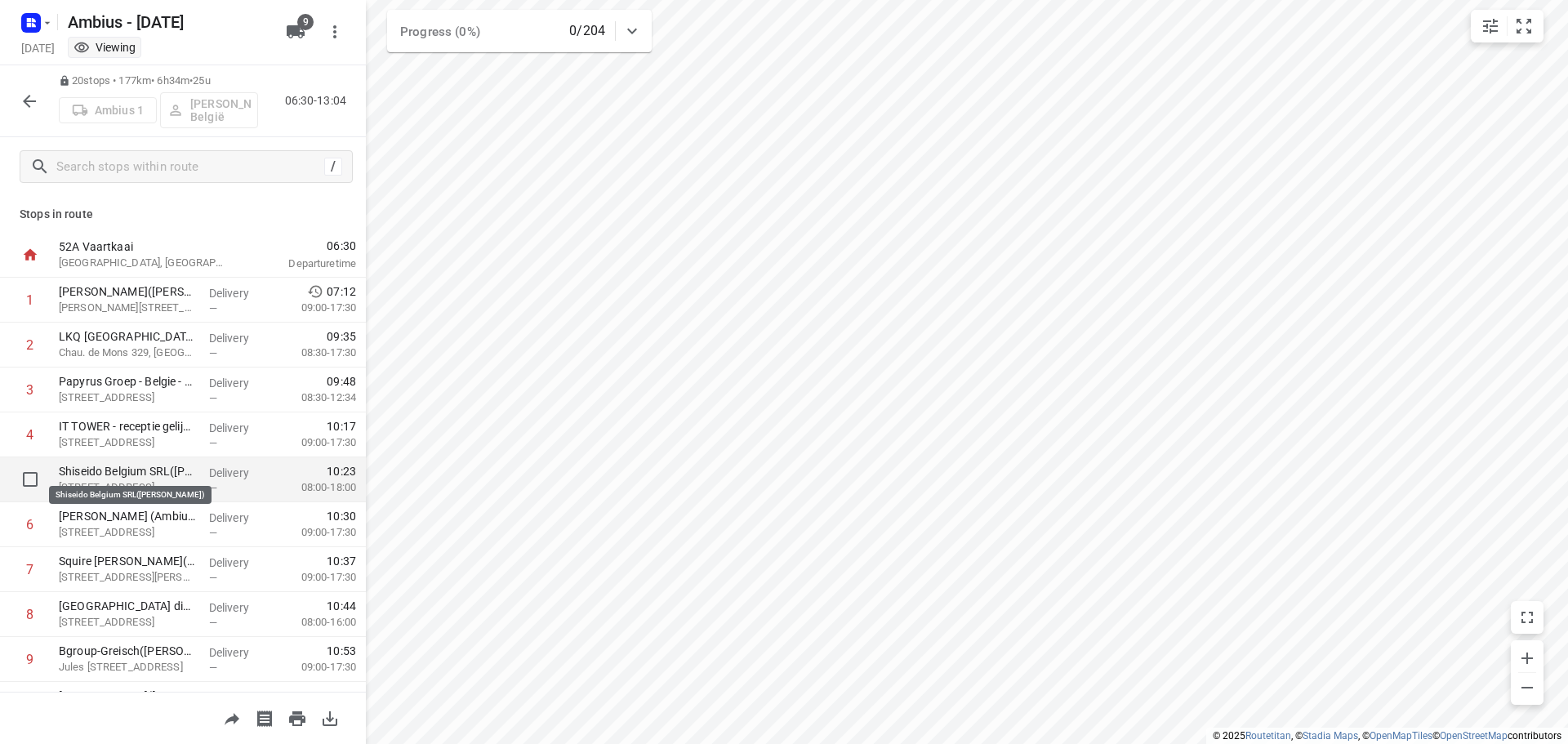
scroll to position [82, 0]
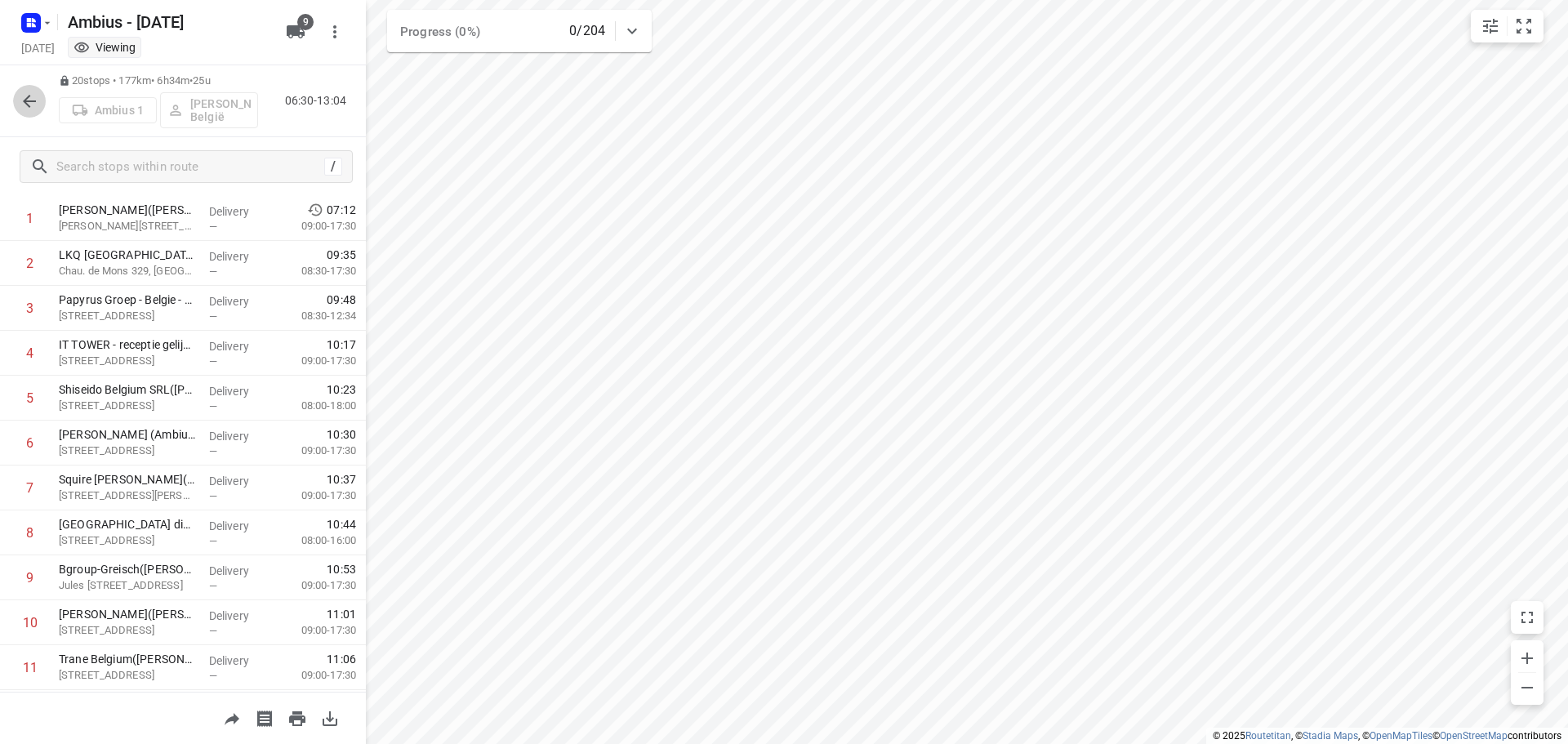
click at [30, 104] on icon "button" at bounding box center [29, 101] width 19 height 19
